Goal: Transaction & Acquisition: Purchase product/service

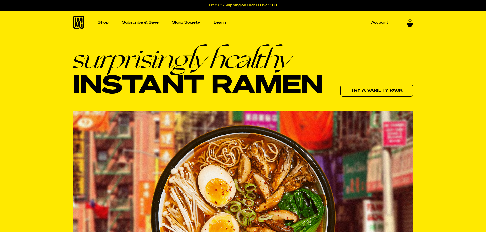
click at [376, 23] on p "Account" at bounding box center [379, 23] width 17 height 4
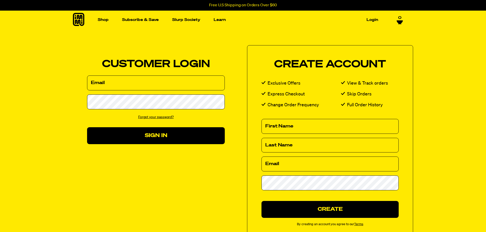
click at [55, 170] on section "Customer Login Create Account We've sent you an email with a link to update you…" at bounding box center [243, 143] width 486 height 229
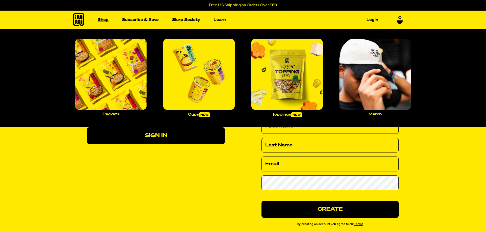
click at [105, 21] on link "Shop" at bounding box center [103, 20] width 15 height 8
click at [121, 82] on img "Main navigation" at bounding box center [110, 74] width 71 height 71
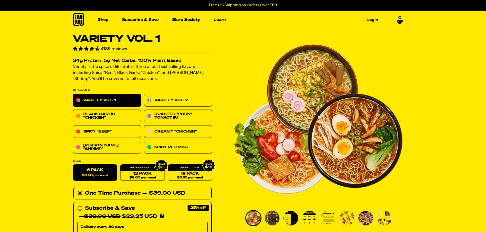
scroll to position [26, 0]
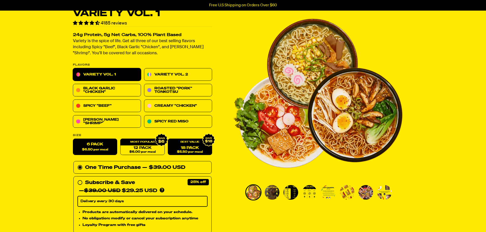
click at [183, 147] on link "18 Pack $5.50 per meal" at bounding box center [190, 147] width 44 height 16
radio input "false"
